Goal: Information Seeking & Learning: Learn about a topic

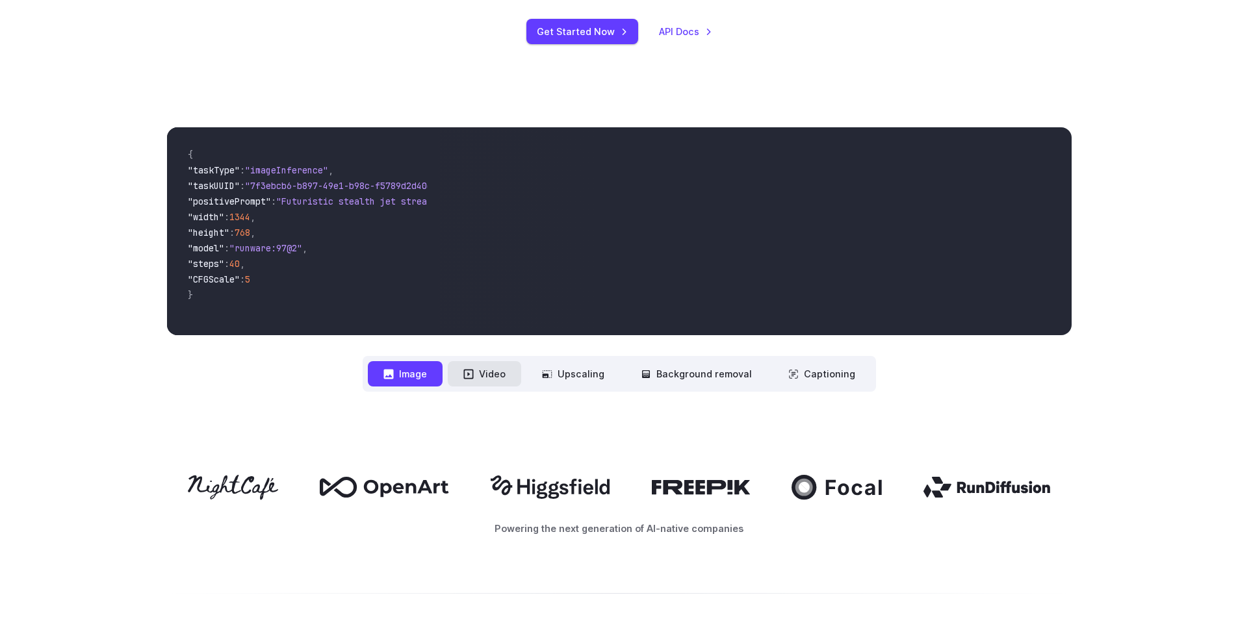
click at [507, 376] on button "Video" at bounding box center [484, 373] width 73 height 25
click at [246, 282] on span "}" at bounding box center [303, 281] width 230 height 16
click at [260, 274] on span "}" at bounding box center [303, 281] width 230 height 16
click at [279, 192] on span ""9da2ae93-4a32-4e6b-9a6c-2f9cbeb62301"" at bounding box center [344, 186] width 198 height 12
click at [281, 168] on span ""videoInference"" at bounding box center [286, 170] width 83 height 12
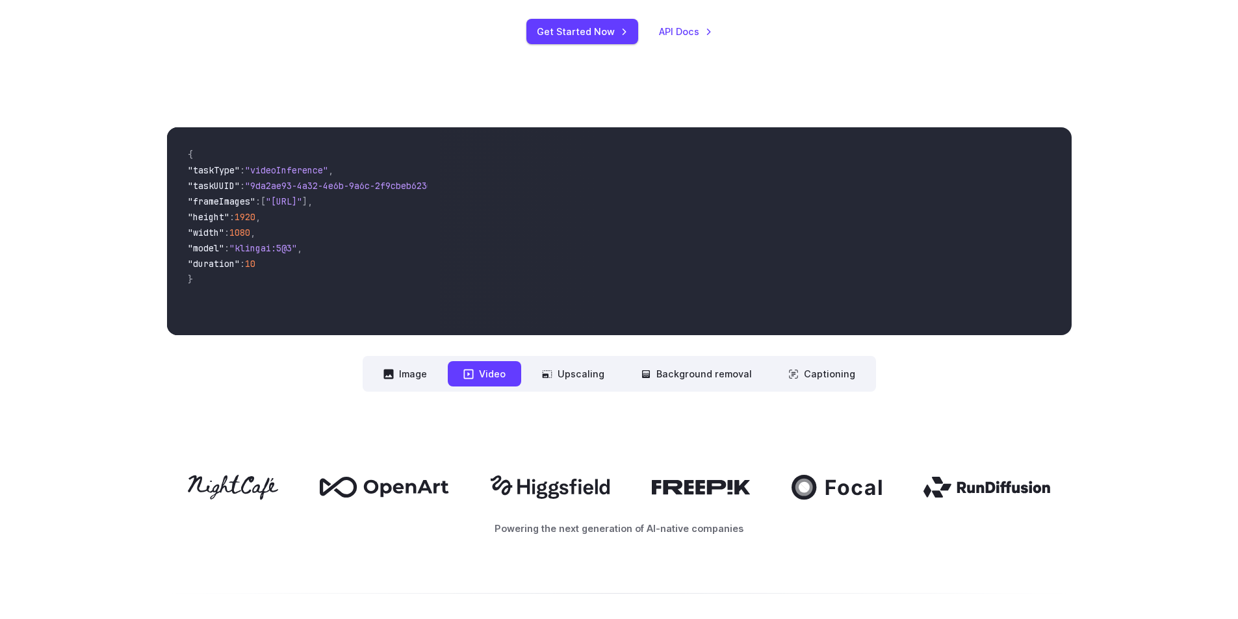
click at [282, 160] on span "{" at bounding box center [303, 156] width 230 height 16
click at [307, 162] on span "{" at bounding box center [303, 156] width 230 height 16
click at [350, 164] on span ""taskType" : "videoInference" ," at bounding box center [303, 172] width 230 height 16
click at [340, 211] on span ""height" : 1920 ," at bounding box center [303, 219] width 230 height 16
click at [324, 224] on span ""height" : 1920 ," at bounding box center [303, 219] width 230 height 16
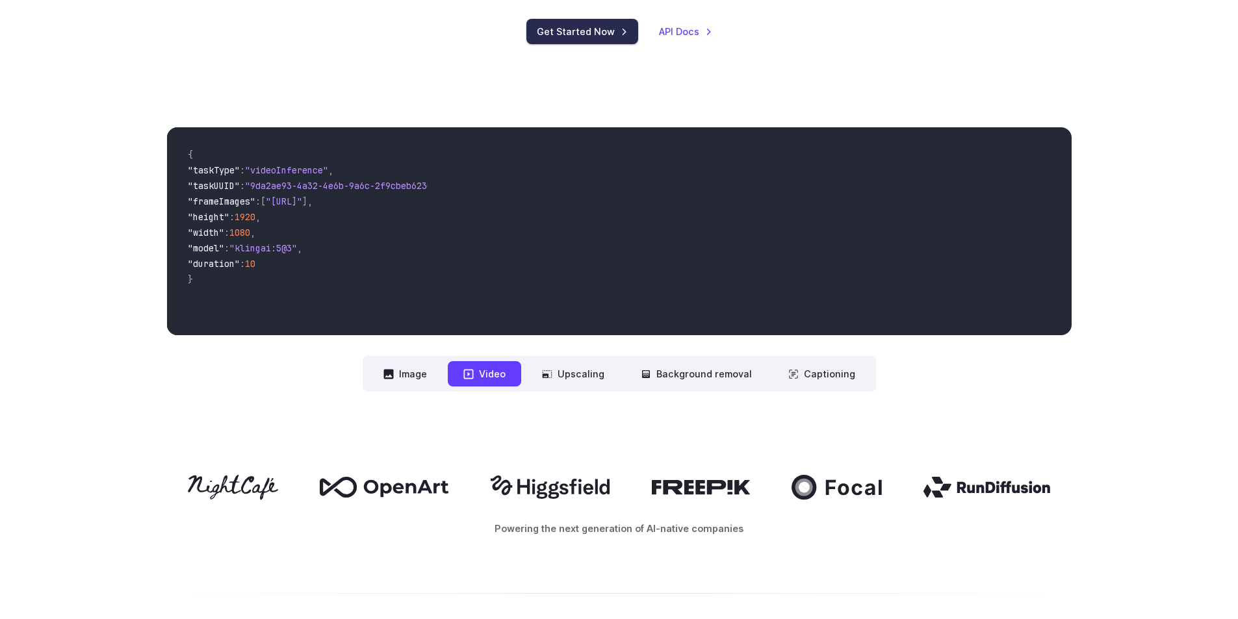
click at [576, 40] on link "Get Started Now" at bounding box center [582, 31] width 112 height 25
